Goal: Information Seeking & Learning: Check status

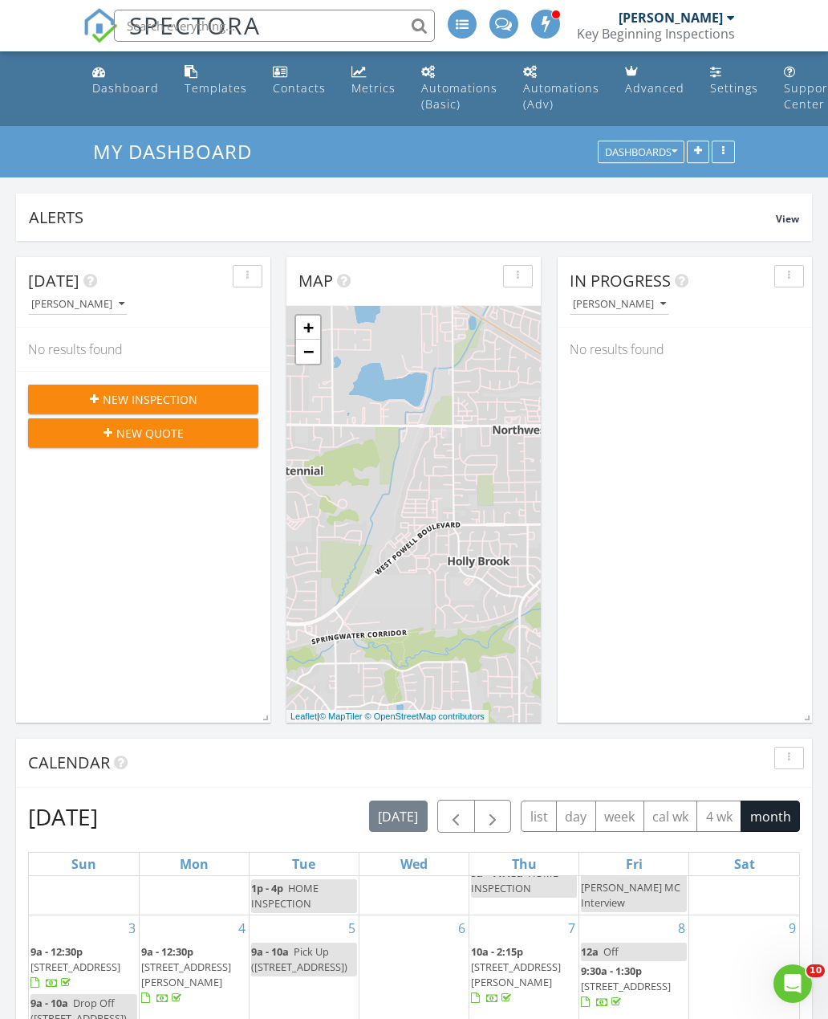
click at [116, 92] on div "Dashboard" at bounding box center [125, 87] width 67 height 15
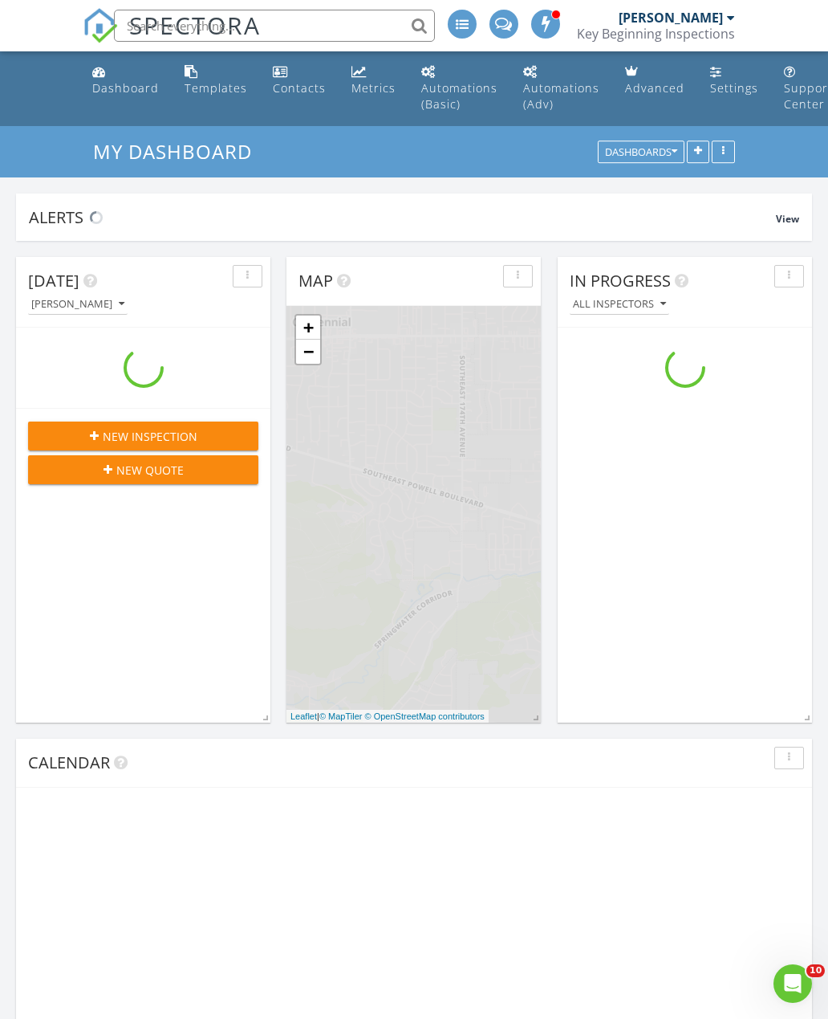
scroll to position [2345, 829]
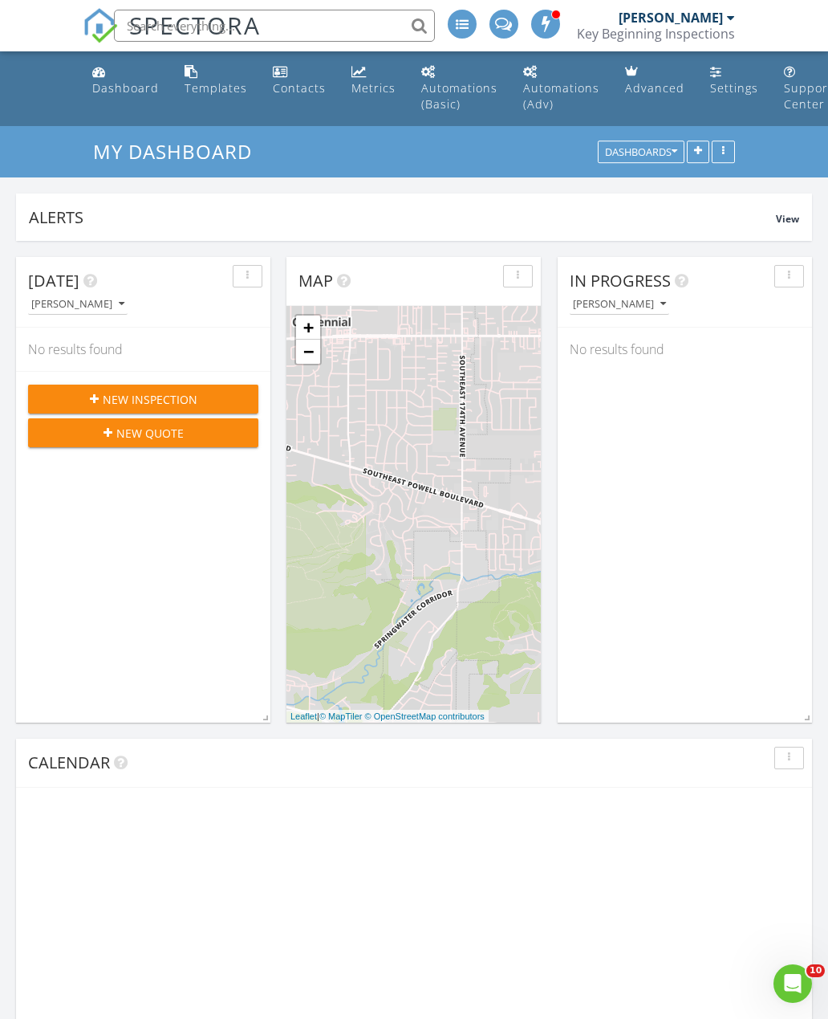
click at [362, 95] on div "Metrics" at bounding box center [374, 87] width 44 height 15
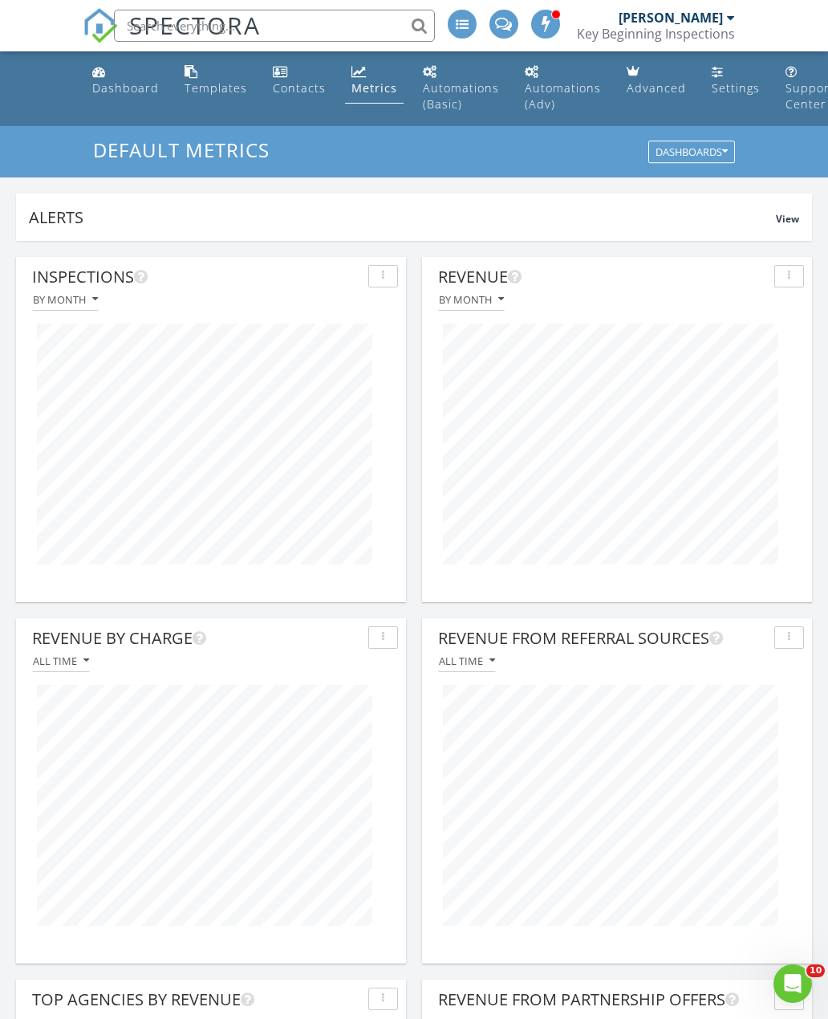
scroll to position [345, 390]
click at [370, 281] on button "button" at bounding box center [383, 276] width 30 height 22
click at [348, 286] on div "Inspections" at bounding box center [197, 277] width 330 height 24
click at [50, 294] on div "By month" at bounding box center [65, 299] width 65 height 11
click at [57, 382] on div "By week" at bounding box center [99, 373] width 108 height 19
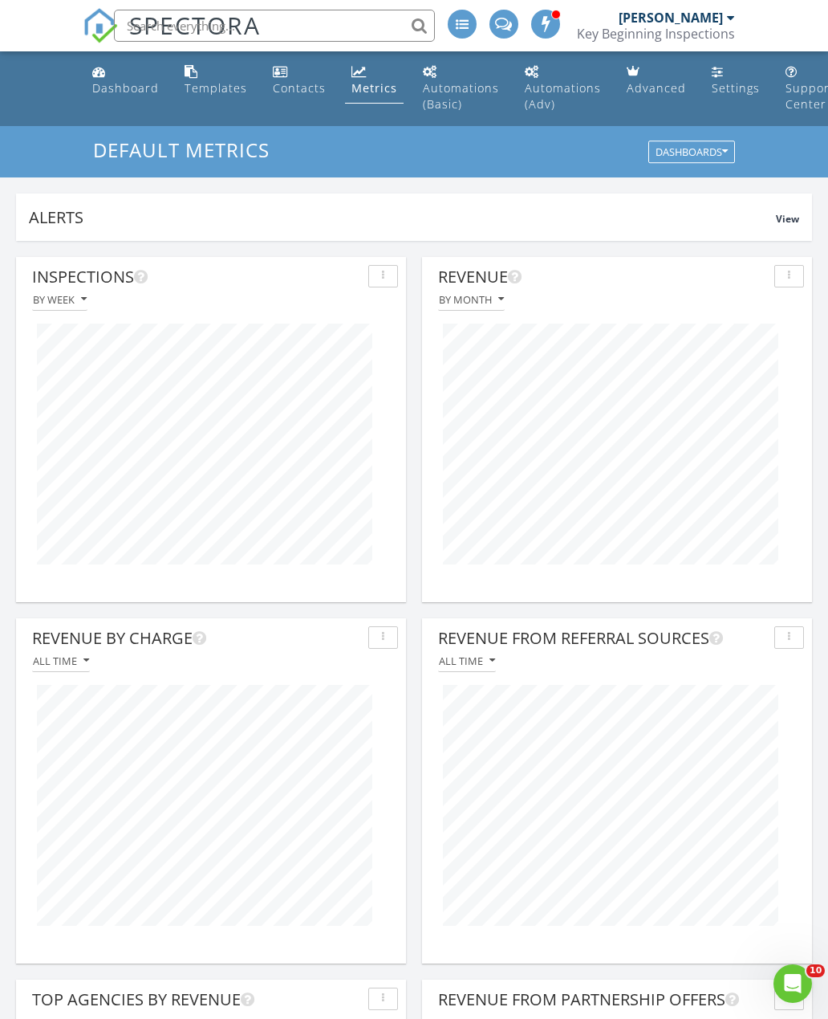
click at [142, 75] on link "Dashboard" at bounding box center [125, 81] width 79 height 46
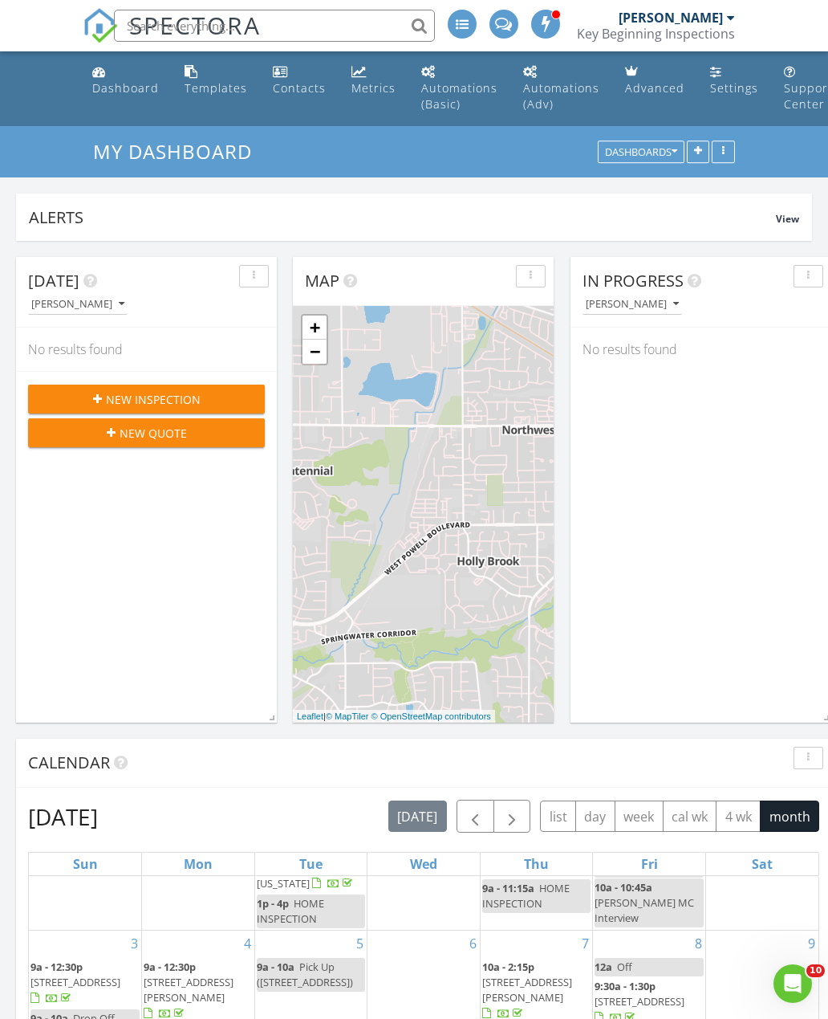
scroll to position [802426, 802517]
